Goal: Communication & Community: Ask a question

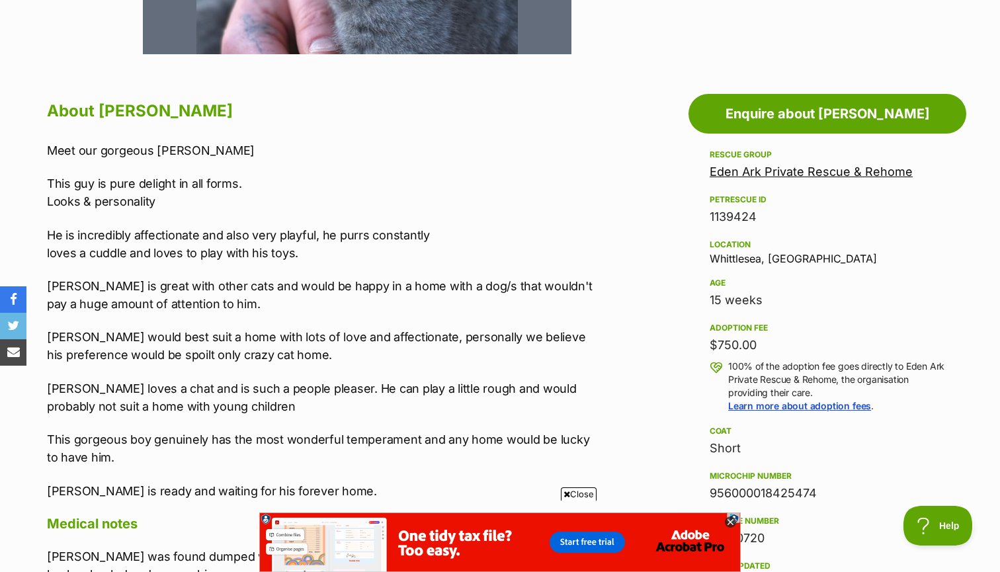
drag, startPoint x: 847, startPoint y: 32, endPoint x: 405, endPoint y: 259, distance: 496.4
click at [405, 259] on p "He is incredibly affectionate and also very playful, he purrs constantly loves …" at bounding box center [320, 244] width 546 height 36
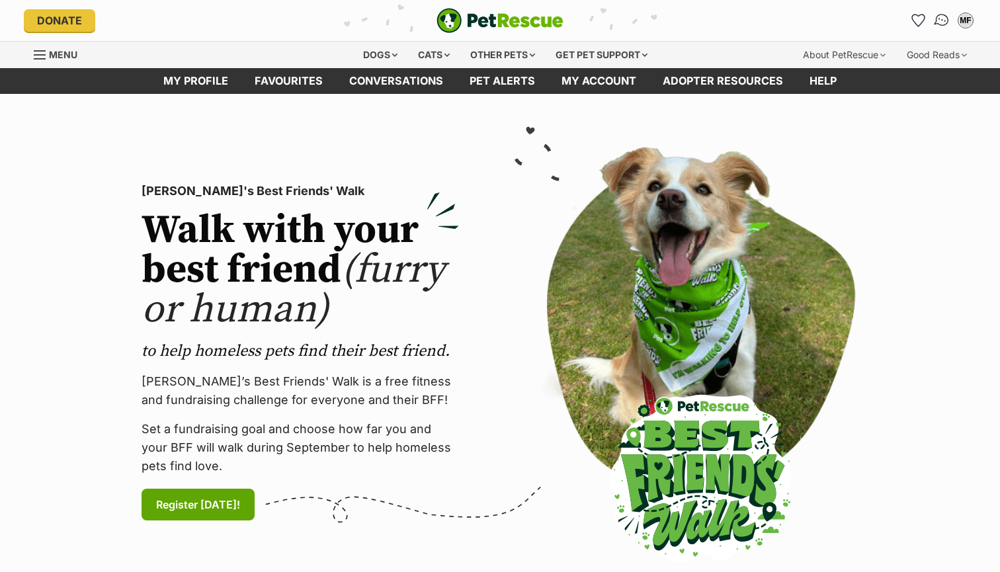
click at [940, 26] on img "Conversations" at bounding box center [942, 20] width 18 height 17
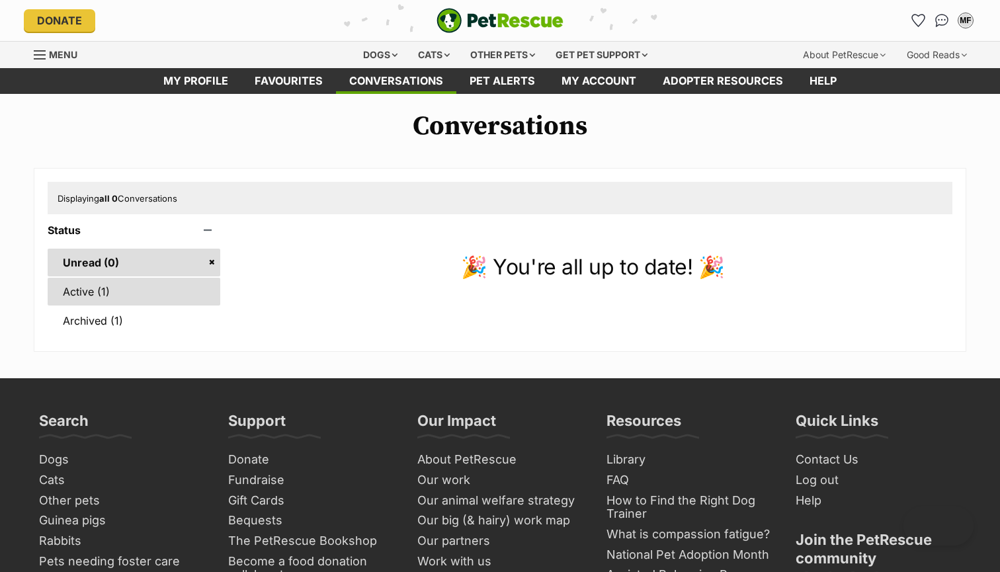
click at [154, 284] on link "Active (1)" at bounding box center [134, 292] width 173 height 28
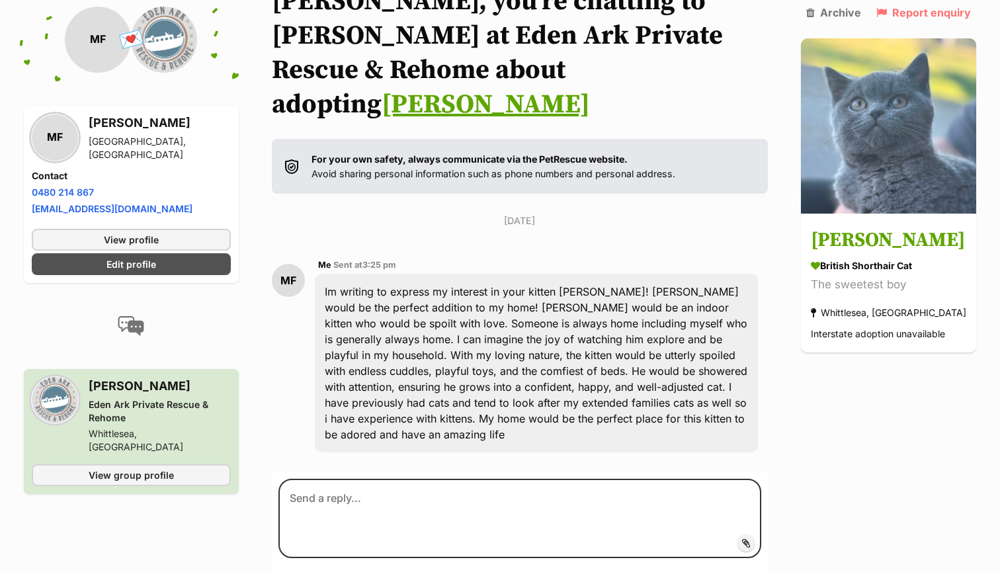
scroll to position [151, 0]
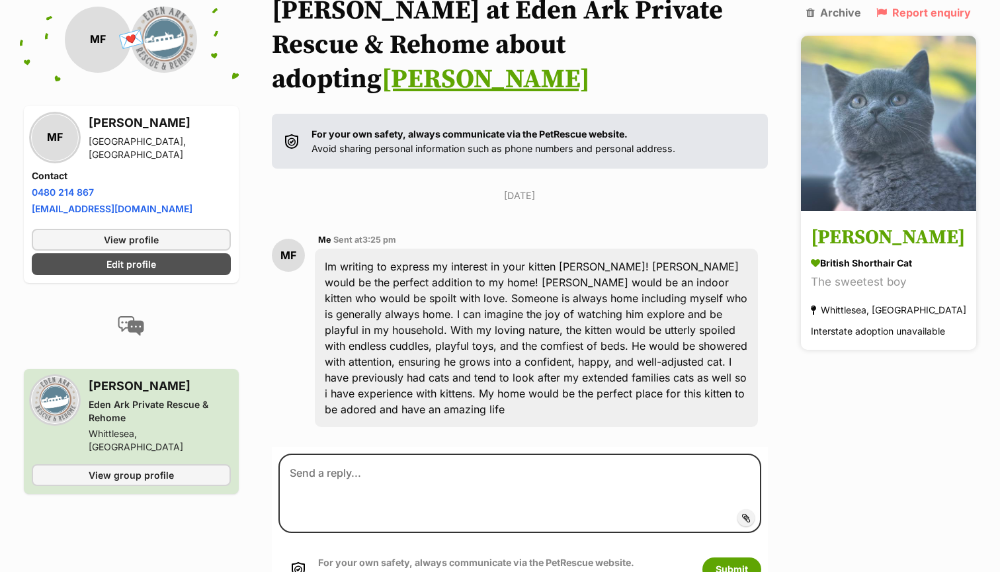
click at [863, 225] on h3 "[PERSON_NAME]" at bounding box center [888, 239] width 155 height 30
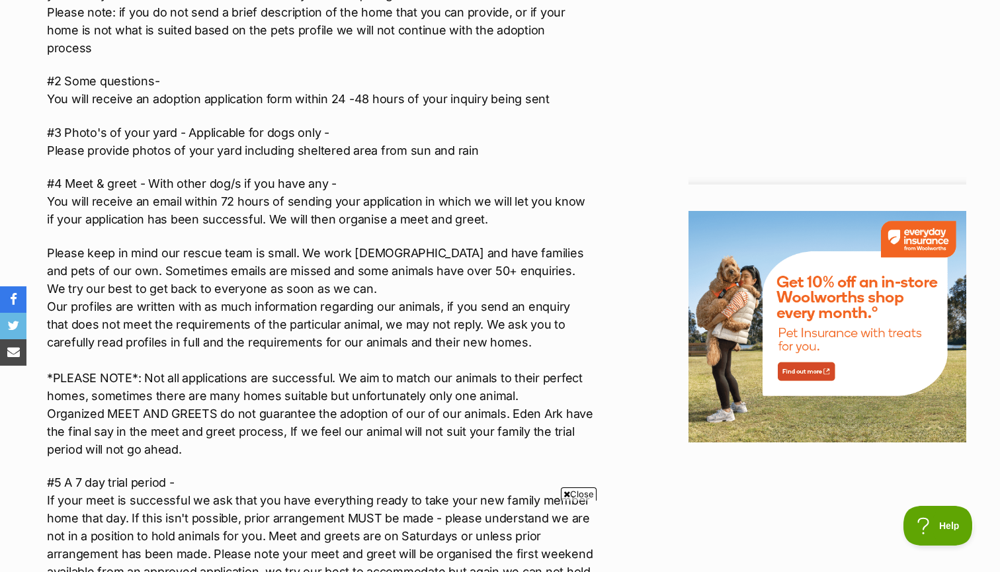
drag, startPoint x: 420, startPoint y: 67, endPoint x: 419, endPoint y: 148, distance: 81.4
click at [419, 148] on div "Our adoption process has 5 stages - #1 A brief description of your home- We ask…" at bounding box center [320, 301] width 546 height 769
